Goal: Information Seeking & Learning: Learn about a topic

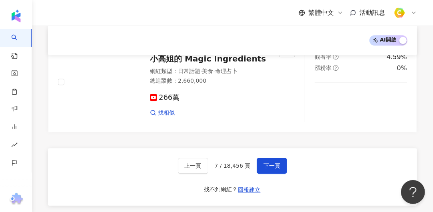
scroll to position [1419, 0]
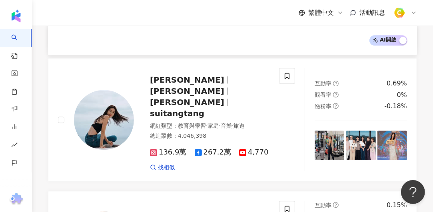
click at [213, 16] on div "繁體中文 活動訊息" at bounding box center [232, 13] width 369 height 26
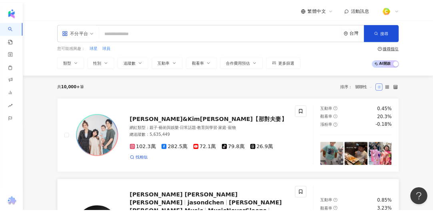
scroll to position [0, 0]
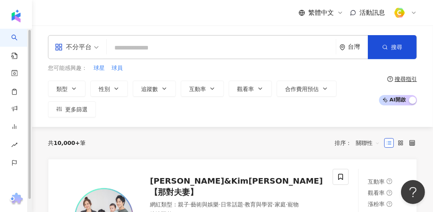
click at [138, 146] on div "共 10,000+ 筆 排序： 關聯性" at bounding box center [232, 143] width 369 height 13
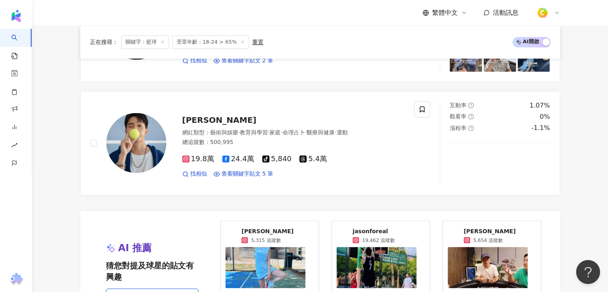
scroll to position [1519, 0]
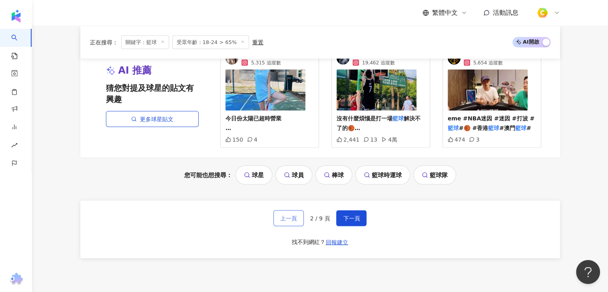
click at [289, 215] on span "上一頁" at bounding box center [288, 218] width 17 height 6
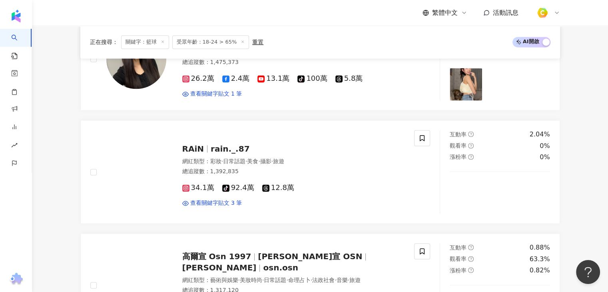
scroll to position [1346, 0]
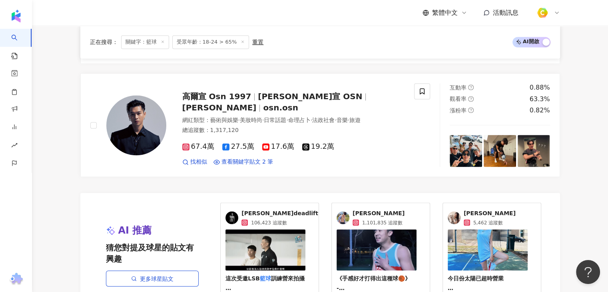
click at [509, 247] on img at bounding box center [488, 249] width 80 height 41
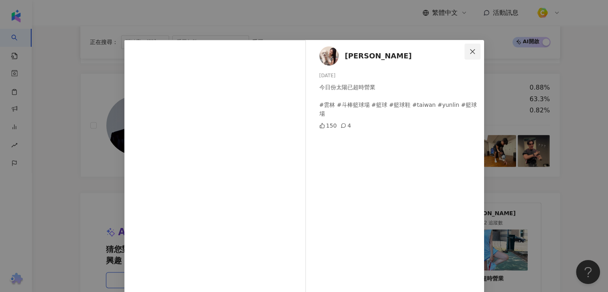
click at [470, 50] on icon "close" at bounding box center [472, 51] width 5 height 5
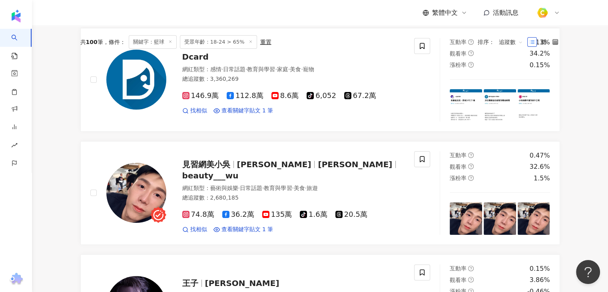
scroll to position [0, 0]
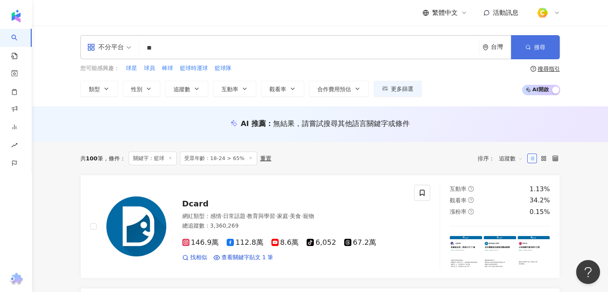
click at [552, 49] on button "搜尋" at bounding box center [535, 47] width 49 height 24
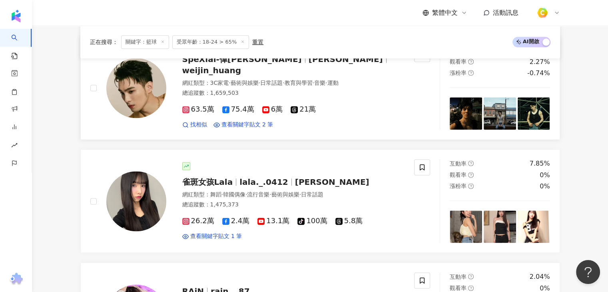
scroll to position [1119, 0]
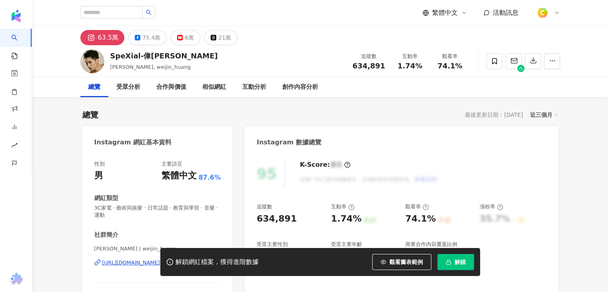
click at [114, 263] on div "解鎖網紅檔案，獲得進階數據 觀看圖表範例 解鎖" at bounding box center [304, 262] width 608 height 28
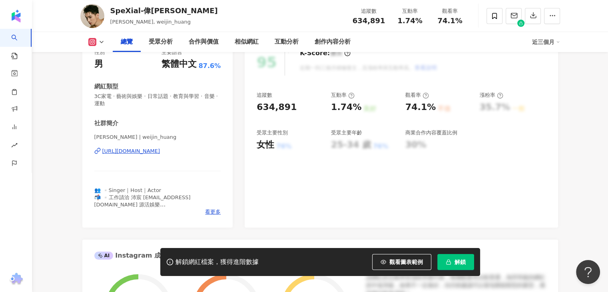
scroll to position [160, 0]
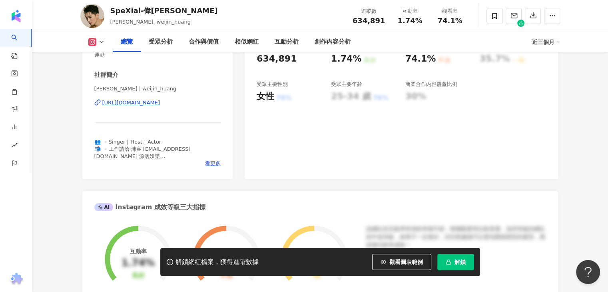
click at [160, 102] on div "https://www.instagram.com/weijin_huang/" at bounding box center [131, 102] width 58 height 7
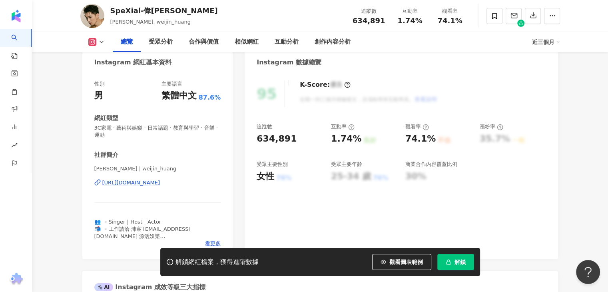
scroll to position [0, 0]
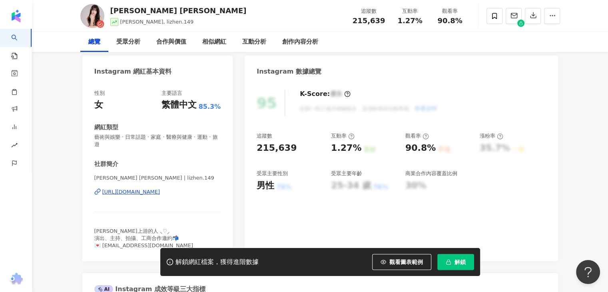
scroll to position [80, 0]
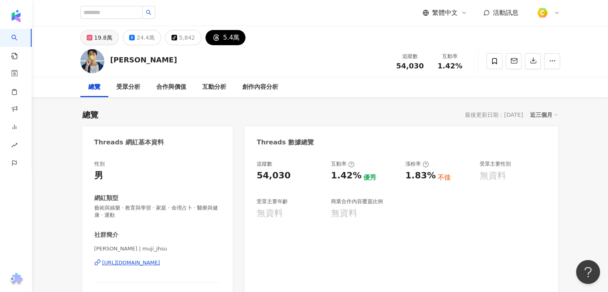
click at [102, 42] on div "19.8萬" at bounding box center [103, 37] width 18 height 11
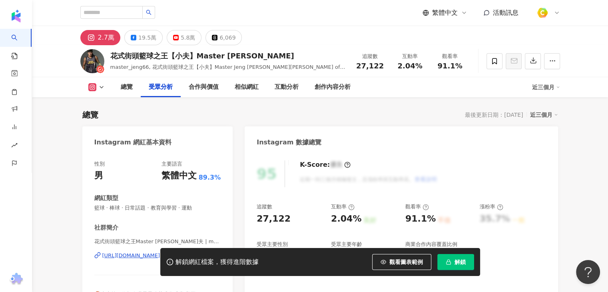
scroll to position [640, 0]
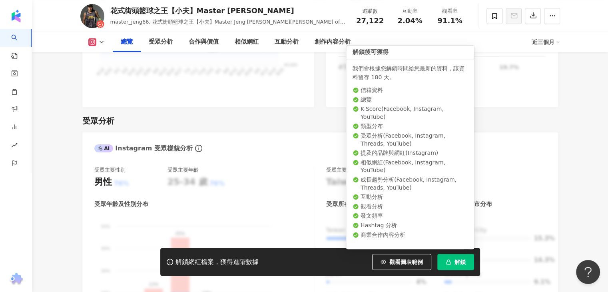
click at [449, 259] on icon "button" at bounding box center [449, 262] width 6 height 6
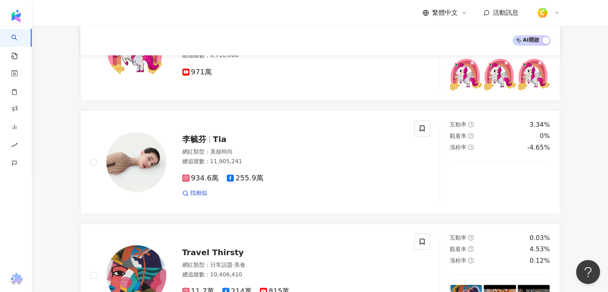
scroll to position [397, 0]
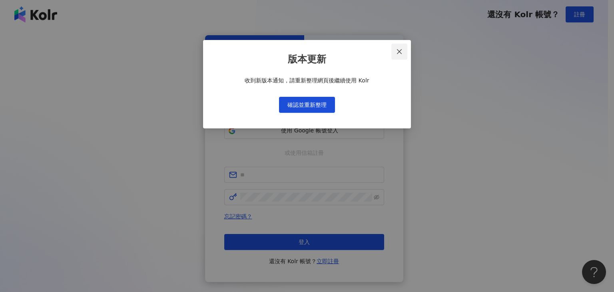
click at [397, 55] on button "Close" at bounding box center [399, 52] width 16 height 16
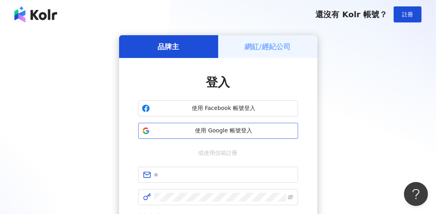
click at [217, 130] on span "使用 Google 帳號登入" at bounding box center [224, 131] width 142 height 8
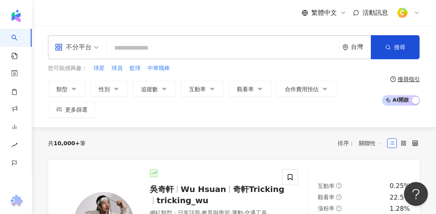
click at [177, 138] on div "共 10,000+ 筆 排序： 關聯性" at bounding box center [234, 143] width 372 height 13
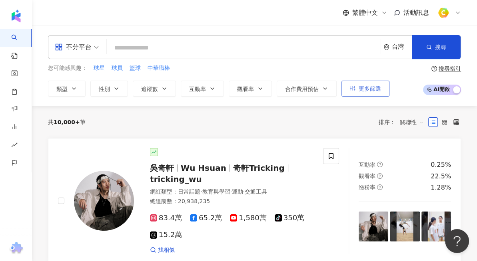
click at [371, 90] on span "更多篩選" at bounding box center [370, 89] width 22 height 6
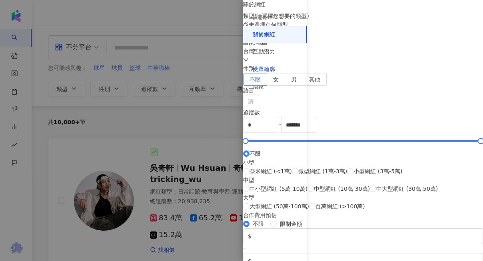
click at [270, 73] on div "受眾輪廓" at bounding box center [264, 70] width 22 height 8
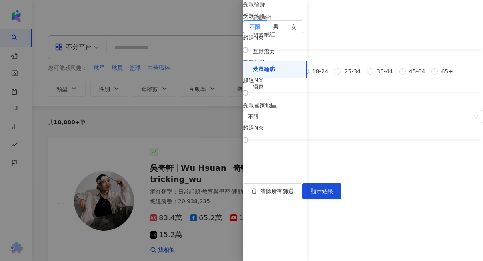
click at [324, 76] on span "18-24" at bounding box center [320, 71] width 23 height 9
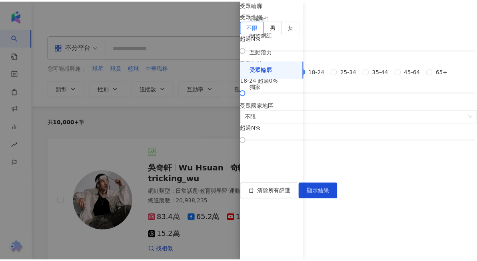
scroll to position [80, 0]
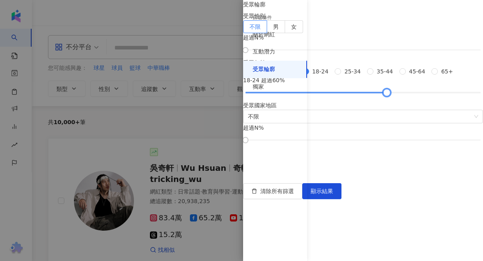
drag, startPoint x: 321, startPoint y: 180, endPoint x: 409, endPoint y: 183, distance: 87.2
click at [389, 95] on div at bounding box center [386, 93] width 4 height 4
click at [333, 195] on span "顯示結果" at bounding box center [322, 191] width 22 height 6
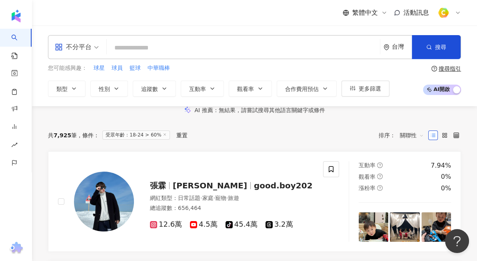
click at [281, 142] on div "共 7,925 筆 條件 ： 受眾年齡：18-24 > 60% 重置 排序： 關聯性" at bounding box center [254, 135] width 413 height 13
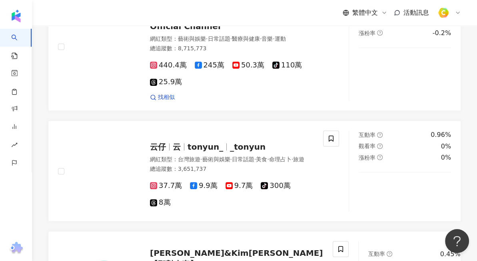
scroll to position [400, 0]
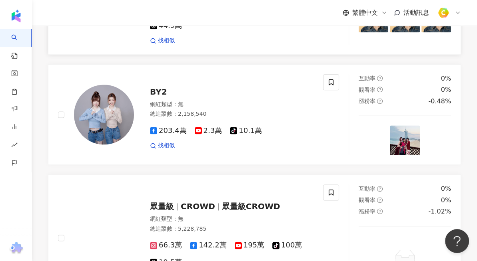
scroll to position [879, 0]
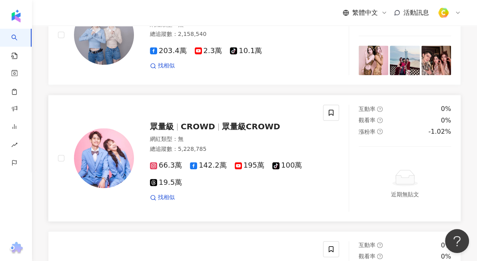
drag, startPoint x: 145, startPoint y: 240, endPoint x: 134, endPoint y: 199, distance: 43.1
click at [145, 213] on div "張霖 張霖 Ling good.boy202 網紅類型 ： 日常話題 · 家庭 · 寵物 · 旅遊 總追蹤數 ： 656,464 12.6萬 4.5萬 tik…" at bounding box center [254, 59] width 413 height 1618
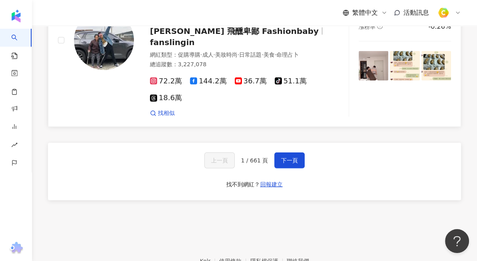
scroll to position [1665, 0]
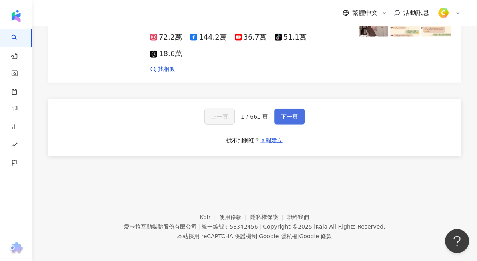
click at [278, 115] on button "下一頁" at bounding box center [289, 117] width 30 height 16
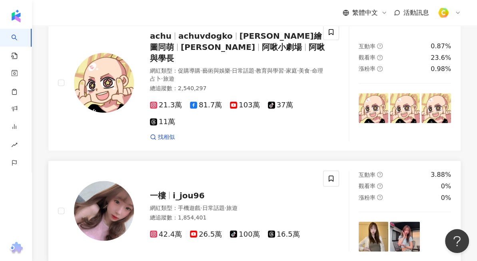
scroll to position [972, 0]
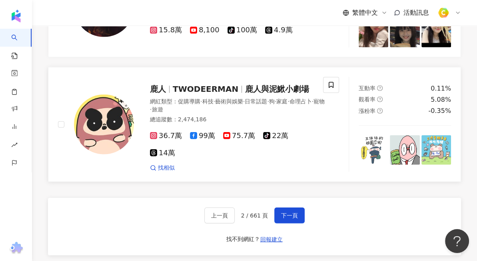
scroll to position [1532, 0]
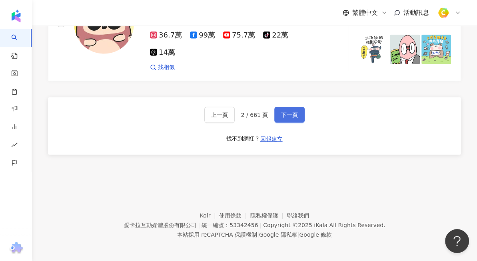
click at [289, 117] on button "下一頁" at bounding box center [289, 115] width 30 height 16
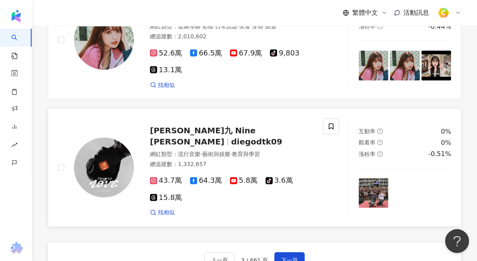
scroll to position [1510, 0]
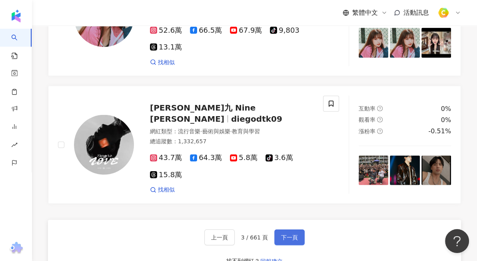
click at [278, 213] on button "下一頁" at bounding box center [289, 238] width 30 height 16
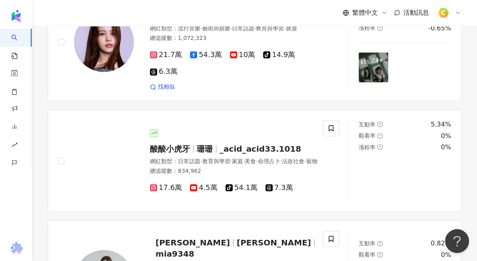
scroll to position [887, 0]
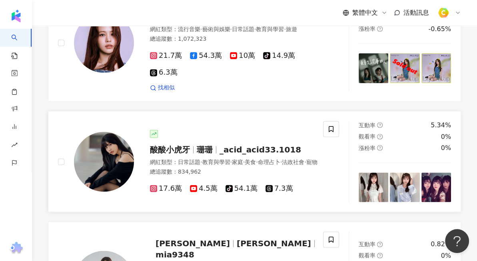
drag, startPoint x: 181, startPoint y: 134, endPoint x: 181, endPoint y: 146, distance: 12.8
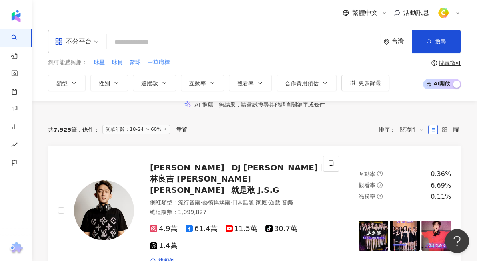
scroll to position [0, 0]
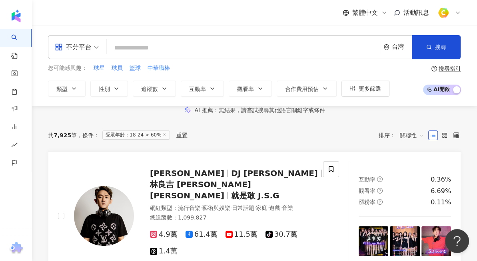
click at [154, 47] on input "search" at bounding box center [243, 47] width 267 height 15
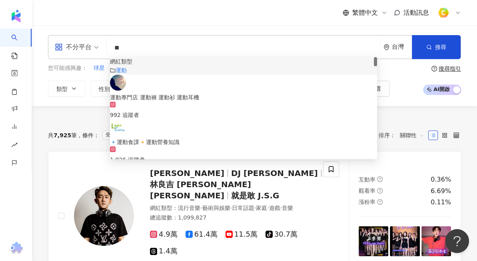
click at [141, 75] on div "運動" at bounding box center [243, 70] width 267 height 9
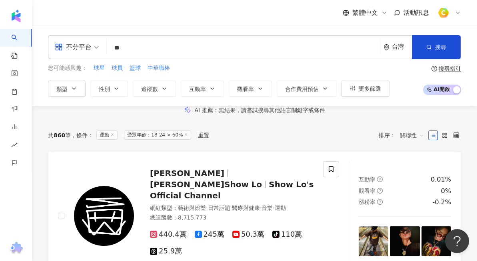
type input "**"
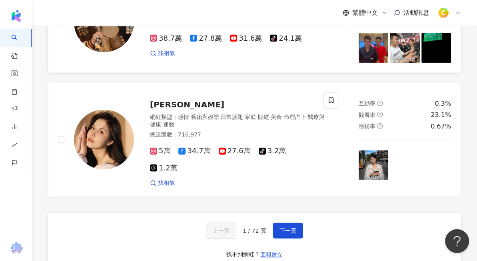
scroll to position [1439, 0]
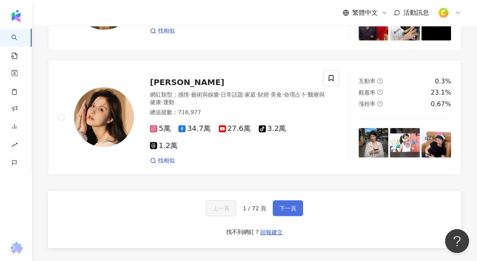
click at [281, 212] on span "下一頁" at bounding box center [287, 208] width 17 height 6
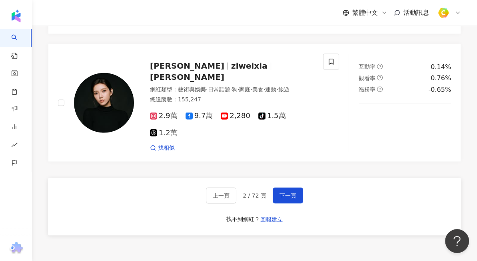
scroll to position [1441, 0]
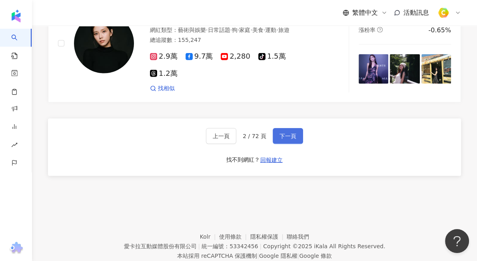
click at [293, 140] on span "下一頁" at bounding box center [287, 136] width 17 height 6
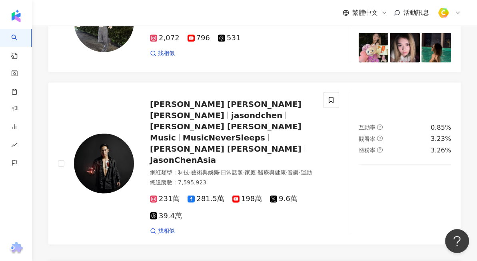
scroll to position [1368, 0]
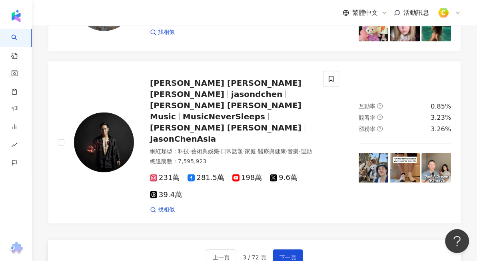
drag, startPoint x: 229, startPoint y: 128, endPoint x: 388, endPoint y: 248, distance: 199.6
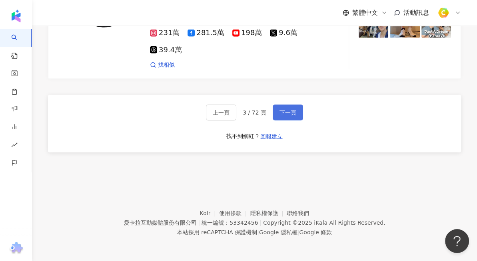
click at [292, 106] on button "下一頁" at bounding box center [288, 113] width 30 height 16
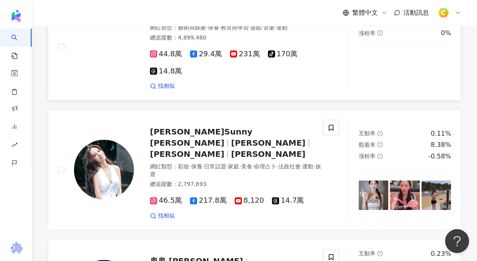
scroll to position [179, 0]
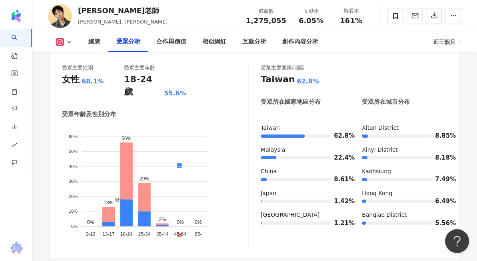
scroll to position [720, 0]
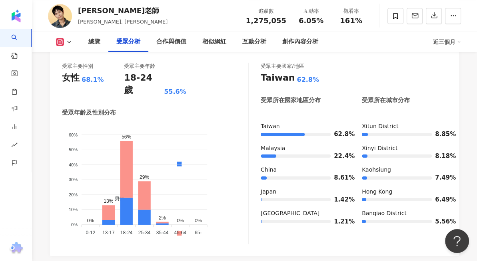
drag, startPoint x: 203, startPoint y: 245, endPoint x: 172, endPoint y: 148, distance: 101.6
click at [203, 245] on div "AI Instagram 受眾樣貌分析 受眾主要性別 女性 68.1% 受眾主要年齡 18-24 歲 55.6% 受眾年齡及性別分布 男性 女性 60% 60…" at bounding box center [254, 212] width 409 height 366
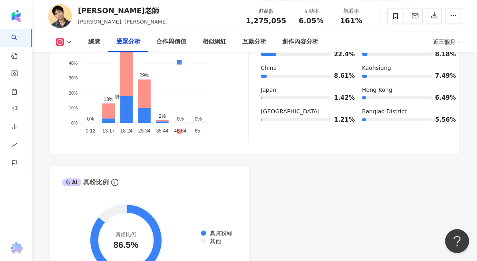
scroll to position [800, 0]
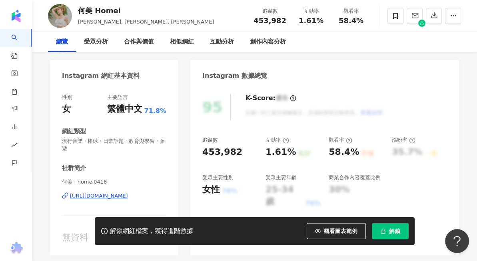
scroll to position [80, 0]
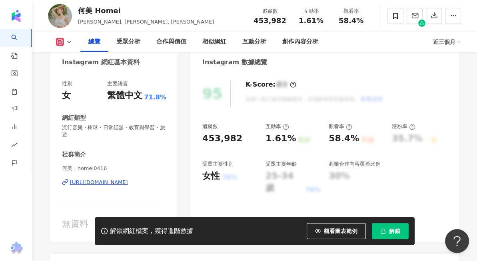
click at [126, 182] on div "[URL][DOMAIN_NAME]" at bounding box center [99, 182] width 58 height 7
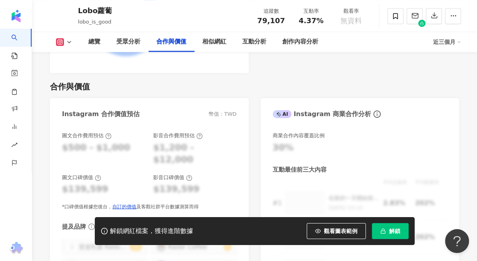
scroll to position [1039, 0]
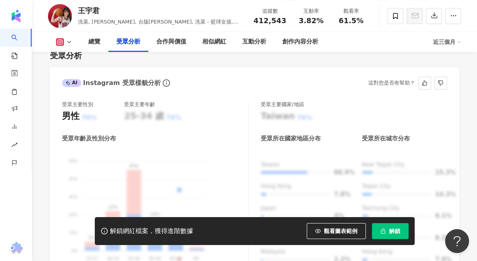
scroll to position [400, 0]
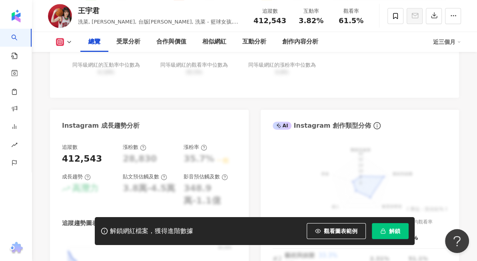
click at [392, 229] on span "解鎖" at bounding box center [394, 231] width 11 height 6
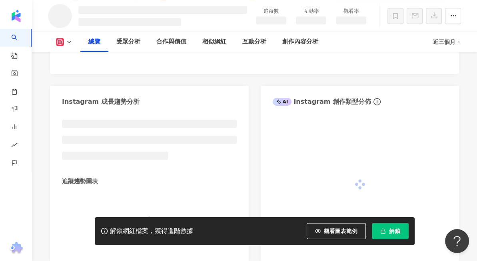
scroll to position [375, 0]
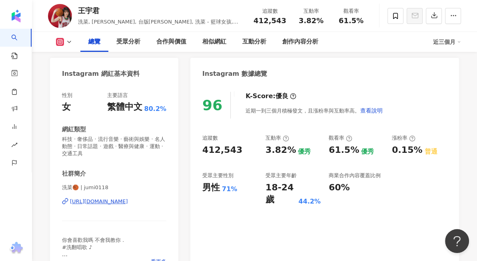
scroll to position [80, 0]
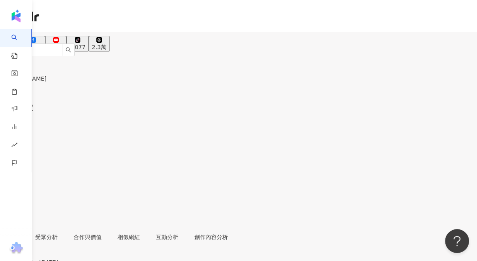
click at [180, 253] on div "總覽 最後更新日期：[DATE] 近三個月" at bounding box center [238, 266] width 477 height 26
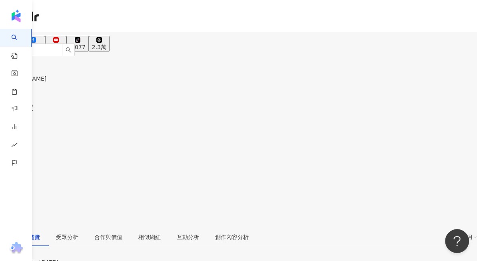
scroll to position [160, 0]
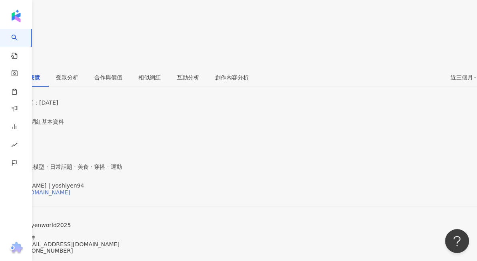
click at [70, 189] on div "[URL][DOMAIN_NAME]" at bounding box center [39, 192] width 62 height 6
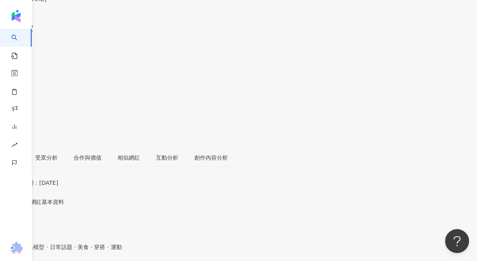
scroll to position [0, 0]
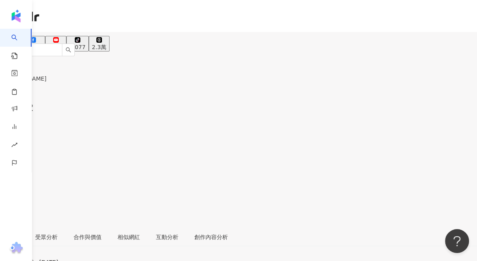
click at [186, 253] on div "總覽 最後更新日期：2025/9/24 近三個月" at bounding box center [238, 266] width 477 height 26
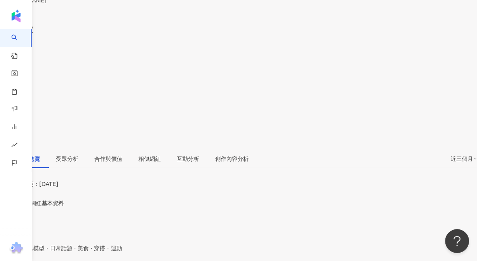
scroll to position [80, 0]
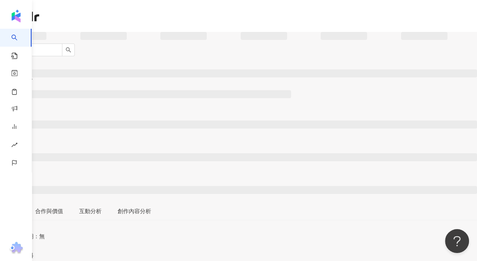
click at [191, 227] on div "總覽 最後更新日期：無 近三個月" at bounding box center [238, 240] width 477 height 26
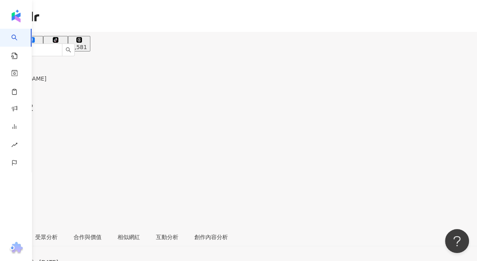
scroll to position [160, 0]
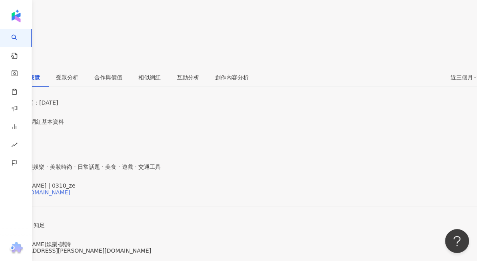
click at [70, 189] on div "https://www.instagram.com/0310_ze/" at bounding box center [39, 192] width 62 height 6
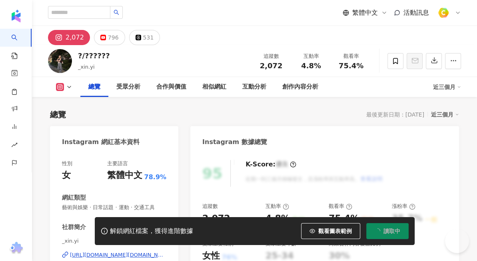
click at [285, 111] on div "總覽 最後更新日期：2025/9/16 近三個月" at bounding box center [254, 114] width 409 height 11
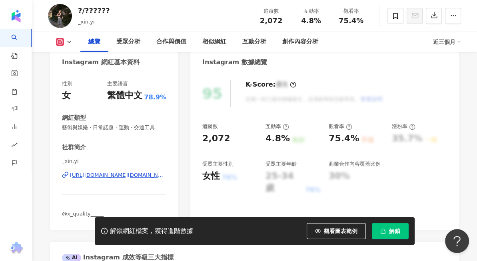
click at [115, 174] on div "https://www.instagram.com/_xin.yi/" at bounding box center [118, 175] width 96 height 7
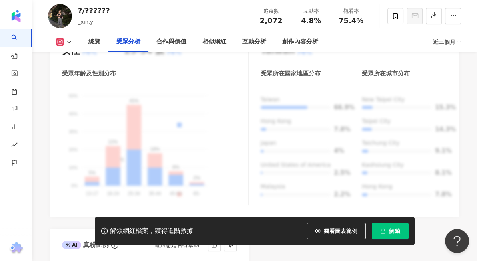
scroll to position [560, 0]
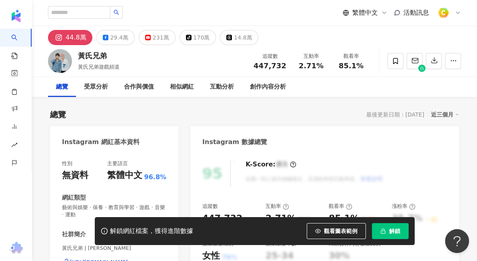
scroll to position [160, 0]
